Goal: Task Accomplishment & Management: Use online tool/utility

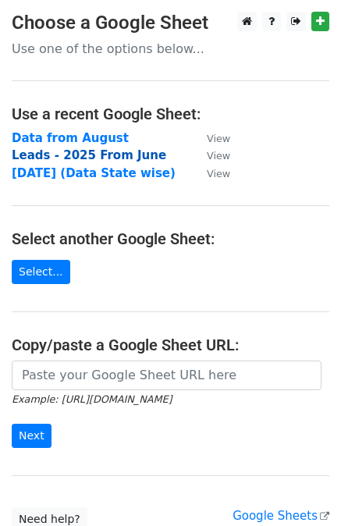
click at [80, 157] on strong "Leads - 2025 From June" at bounding box center [89, 155] width 155 height 14
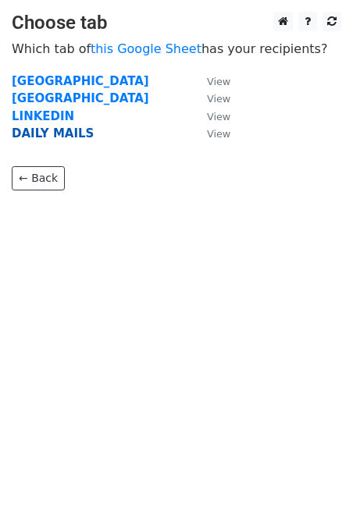
click at [50, 128] on strong "DAILY MAILS" at bounding box center [53, 134] width 82 height 14
